Goal: Task Accomplishment & Management: Complete application form

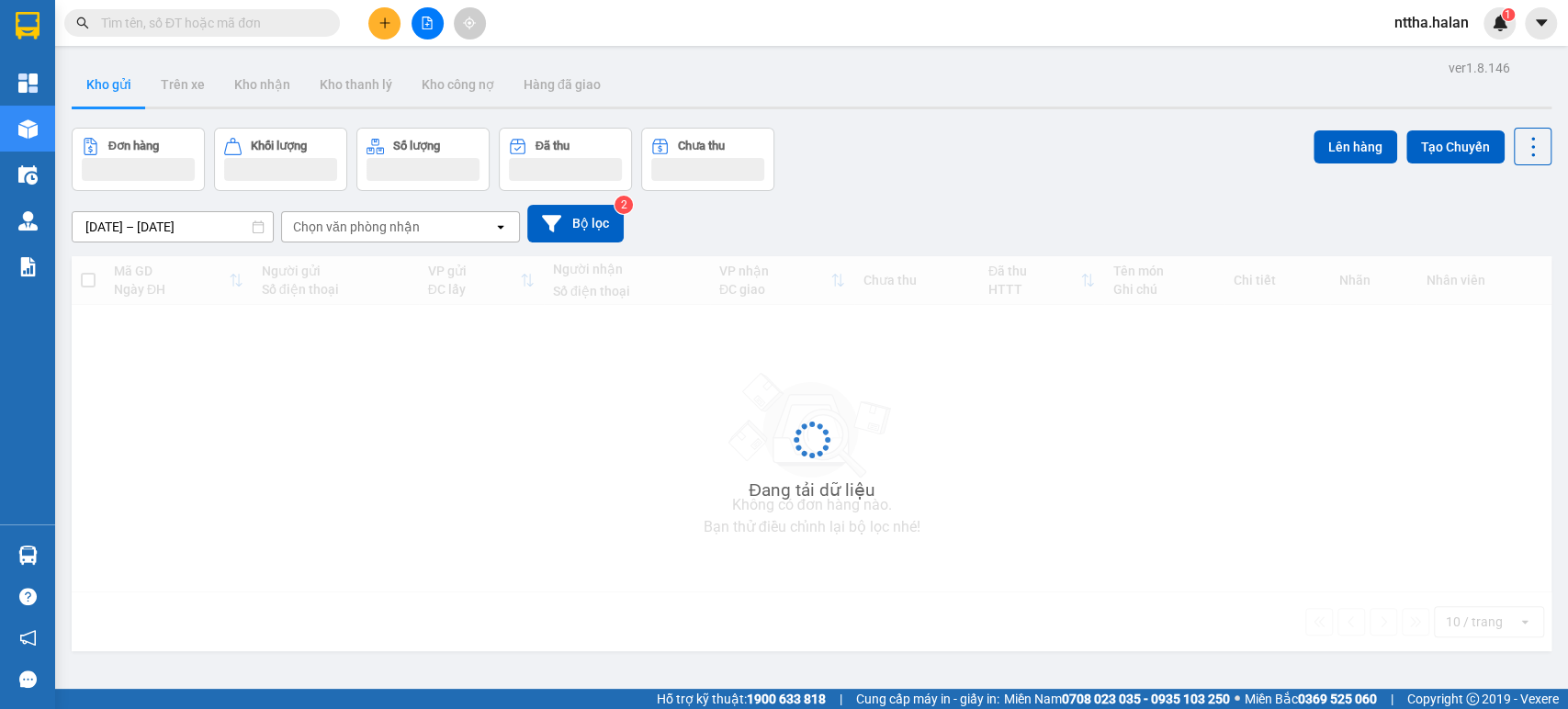
click at [184, 26] on input "text" at bounding box center [209, 23] width 217 height 21
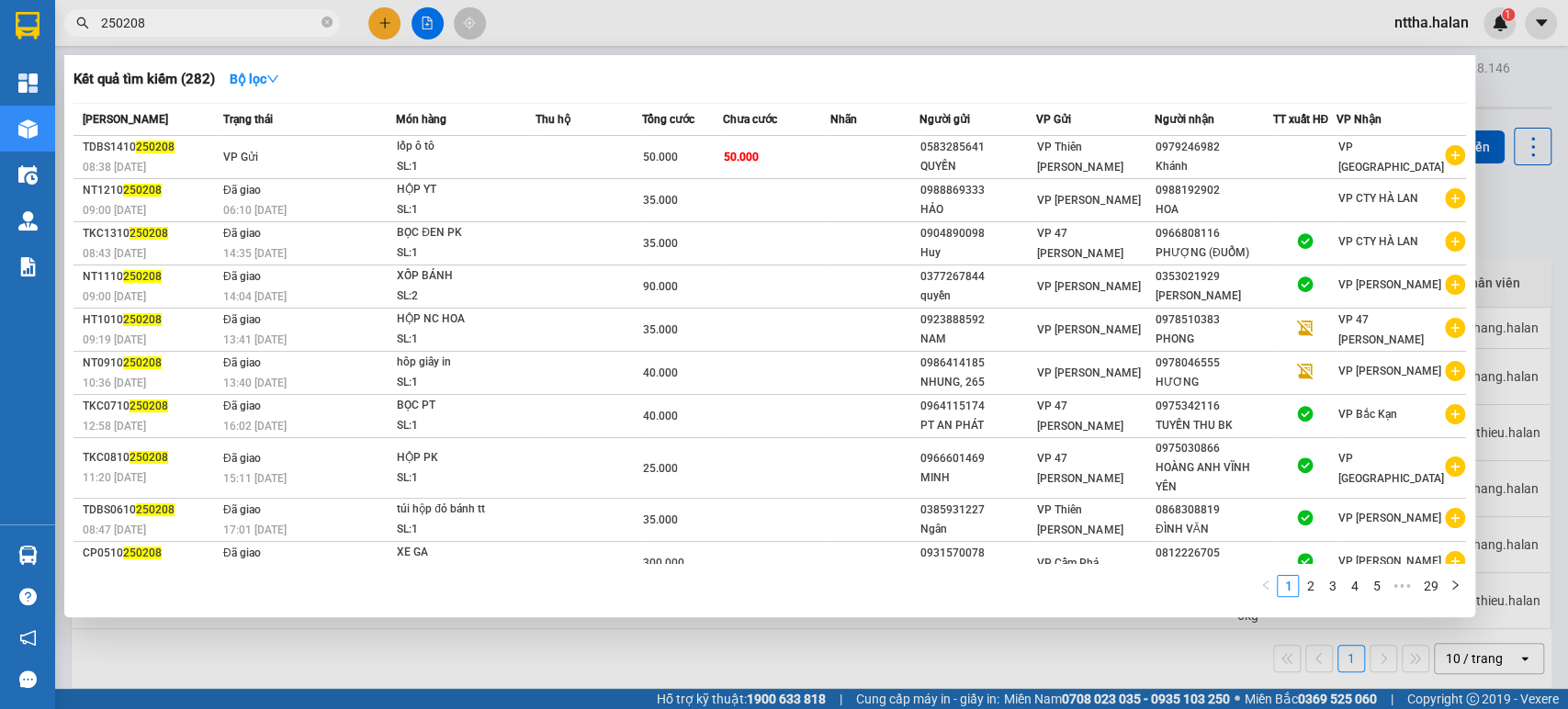
drag, startPoint x: 164, startPoint y: 27, endPoint x: 126, endPoint y: 35, distance: 38.8
click at [126, 35] on span "250208" at bounding box center [201, 23] width 276 height 27
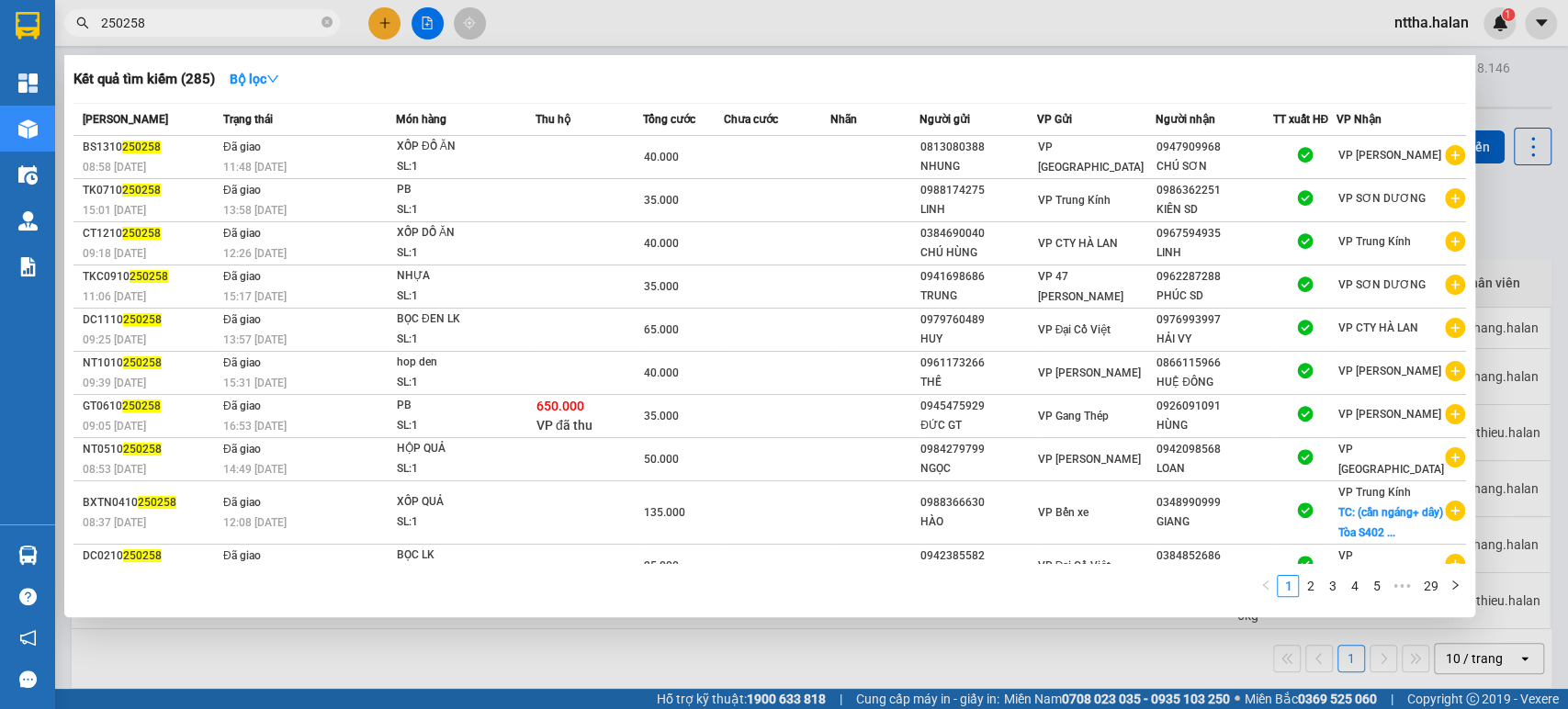
drag, startPoint x: 90, startPoint y: 23, endPoint x: 0, endPoint y: 30, distance: 90.3
click at [2, 23] on section "Kết quả tìm kiếm ( 285 ) Bộ lọc Mã ĐH Trạng thái Món hàng Thu hộ Tổng cước Chưa…" at bounding box center [784, 354] width 1568 height 709
click at [166, 22] on input "250258" at bounding box center [209, 23] width 217 height 21
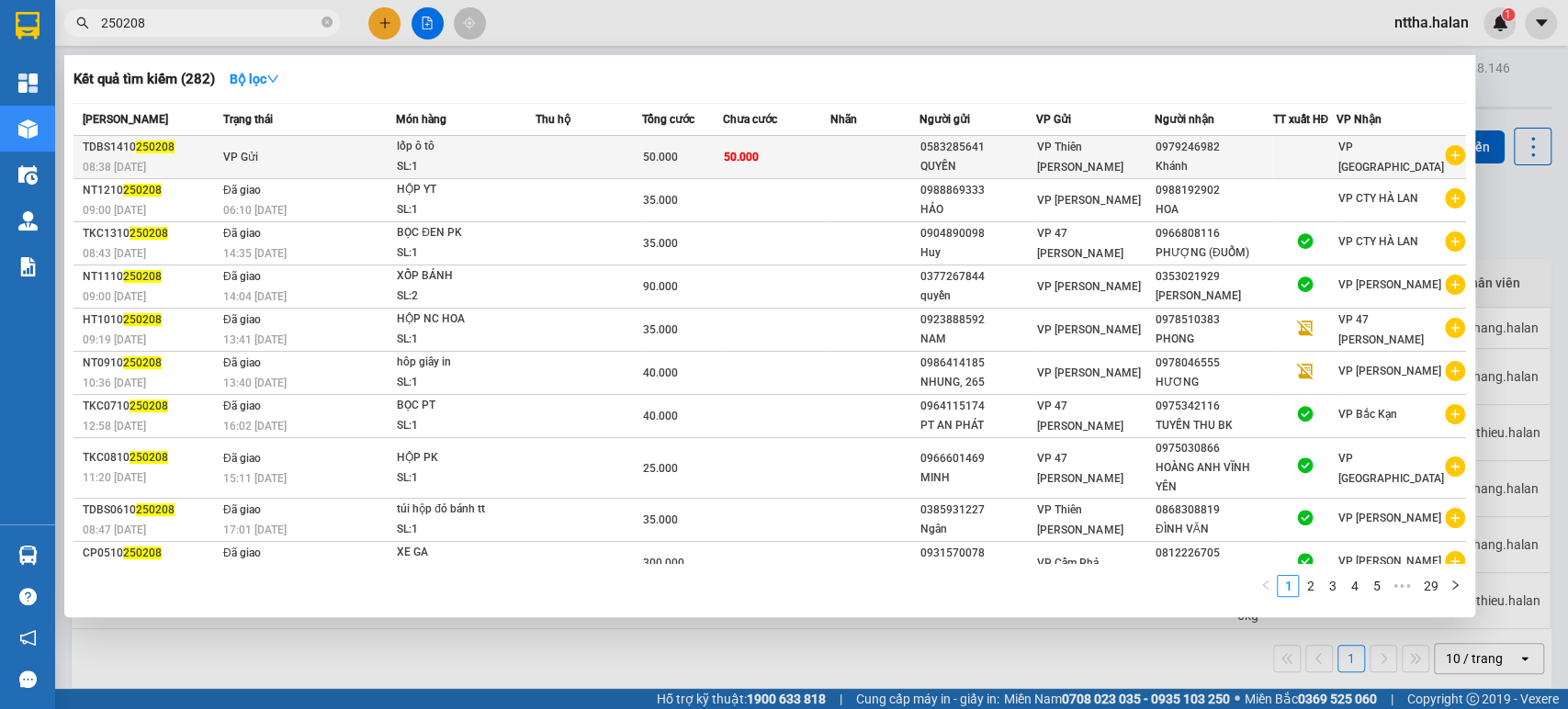
type input "250208"
click at [501, 151] on div "lốp ô tô" at bounding box center [465, 146] width 137 height 21
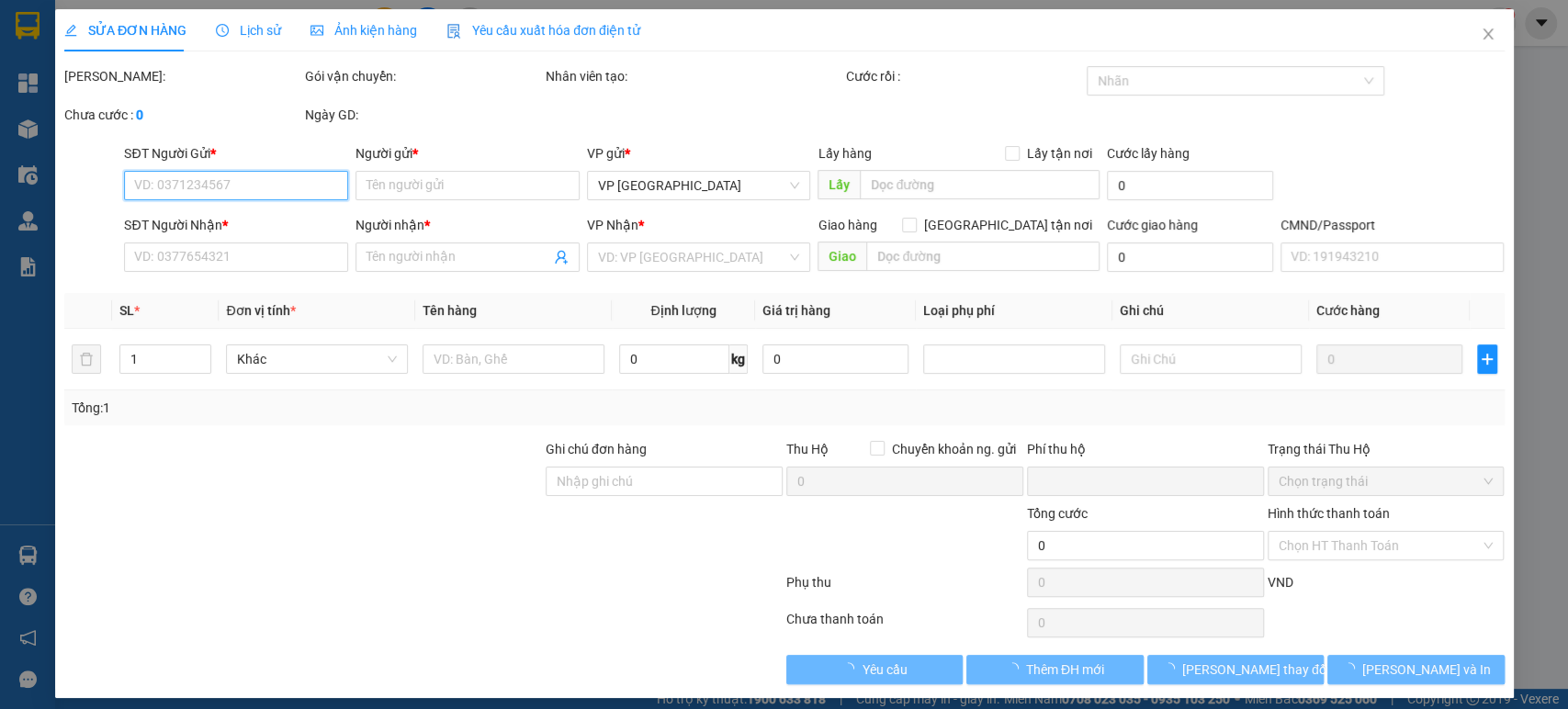
type input "0583285641"
type input "QUYỀN"
type input "0979246982"
type input "Khánh"
type input "0"
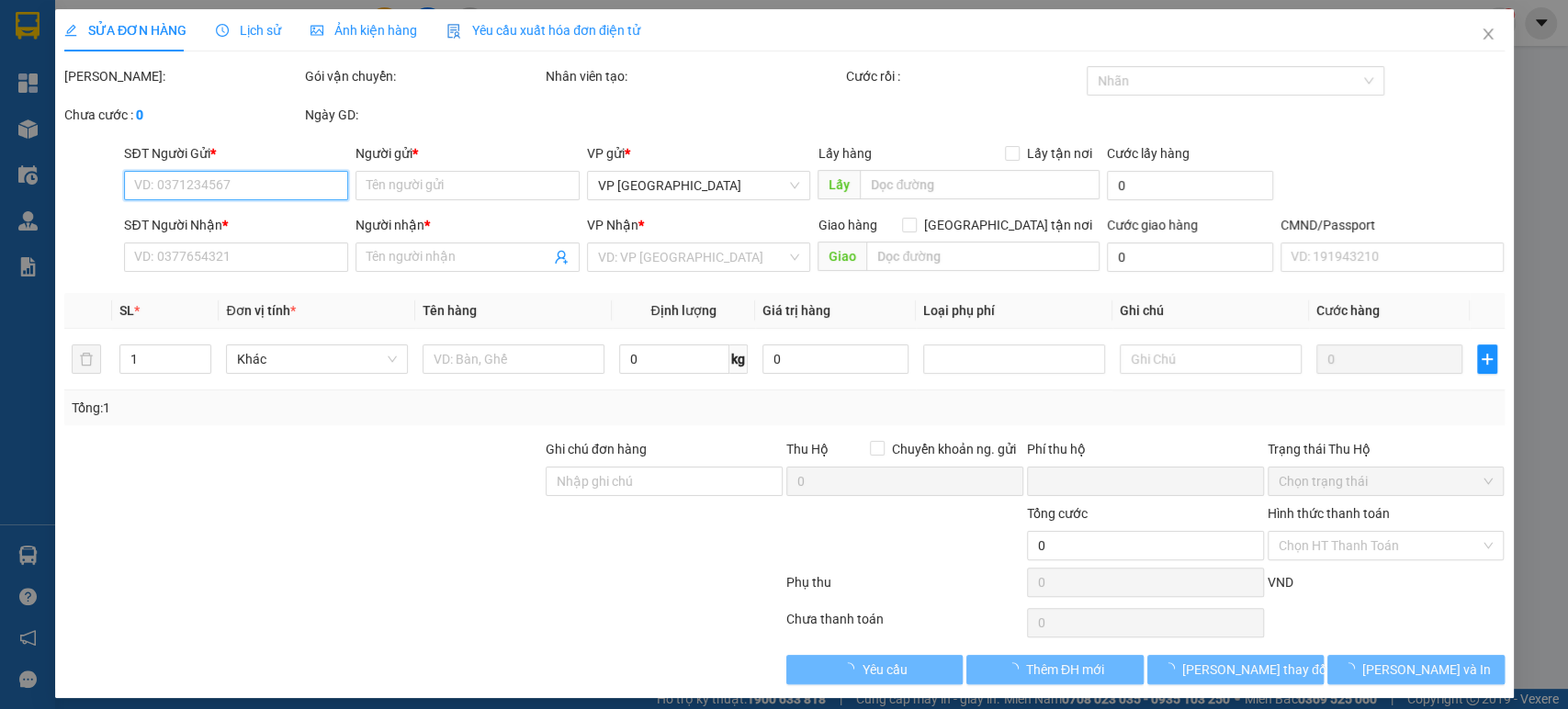
type input "50.000"
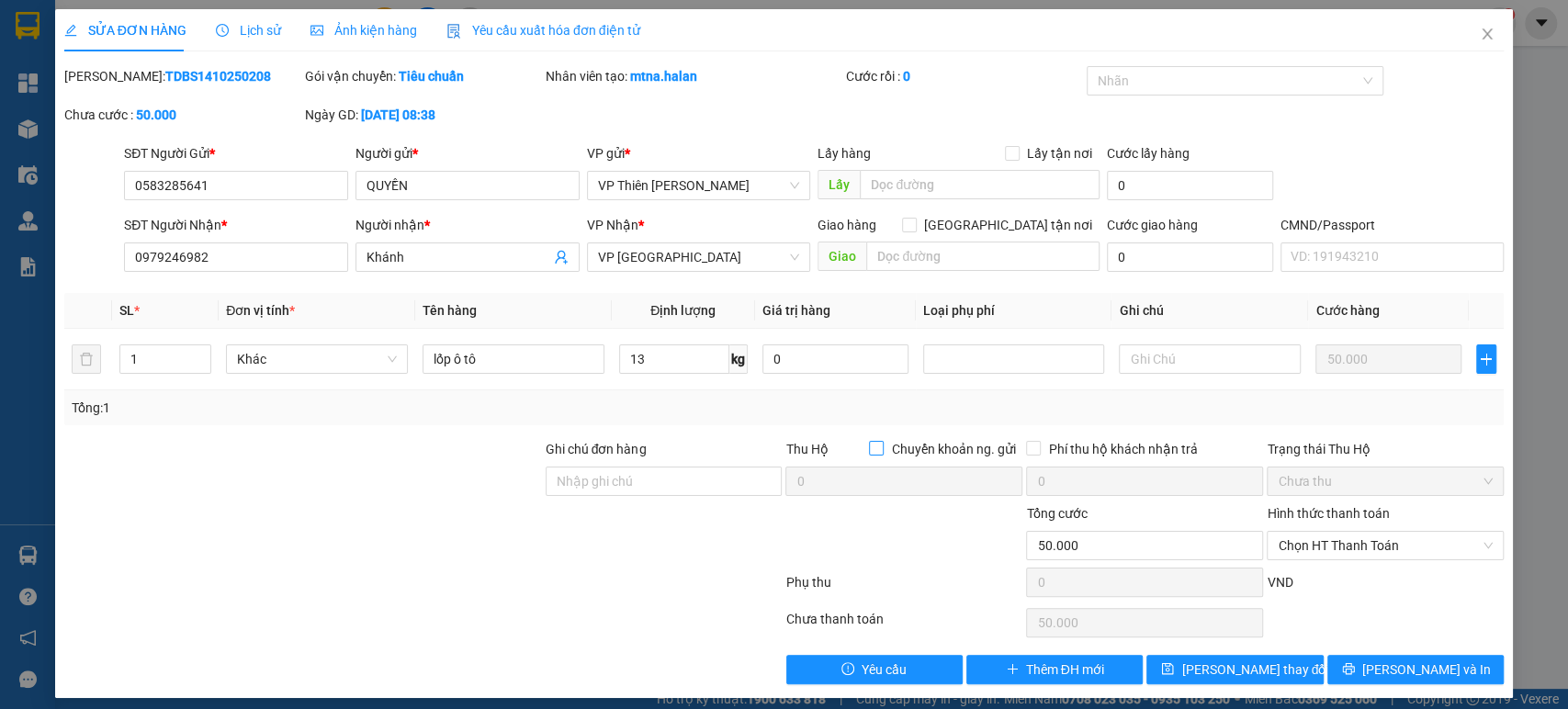
click at [869, 448] on input "Chuyển khoản ng. gửi" at bounding box center [875, 447] width 13 height 13
checkbox input "true"
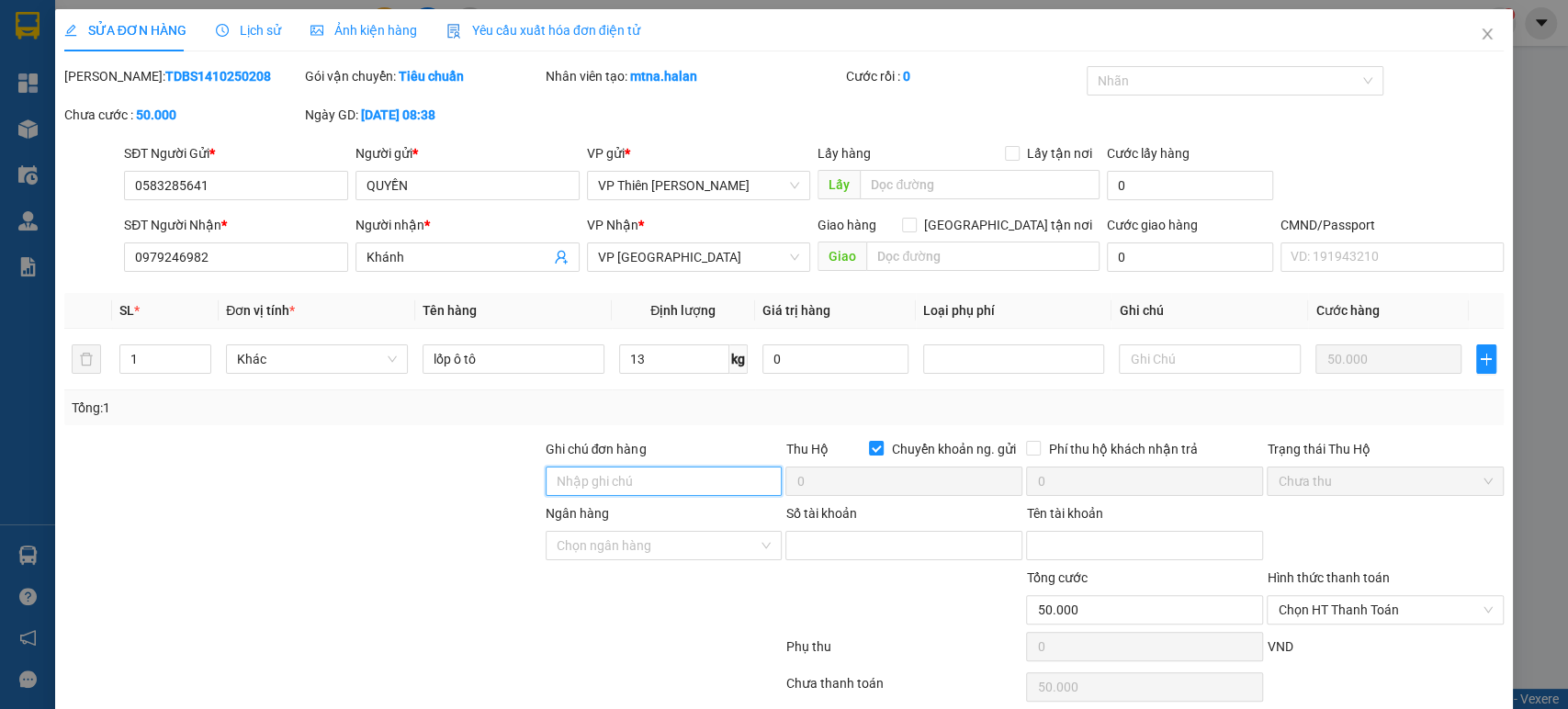
click at [648, 481] on input "Ghi chú đơn hàng" at bounding box center [664, 481] width 237 height 29
click at [1480, 34] on icon "close" at bounding box center [1487, 33] width 15 height 15
